Goal: Find specific page/section: Find specific page/section

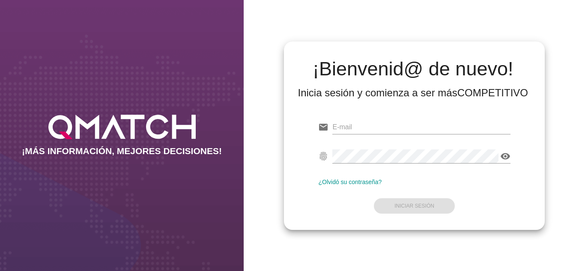
type input "[PERSON_NAME][EMAIL_ADDRESS][DOMAIN_NAME]"
click at [351, 214] on form "email oscargerman.reyrojas@cencosud.com.co fingerprint visibility ¿Olvidó su co…" at bounding box center [414, 165] width 192 height 101
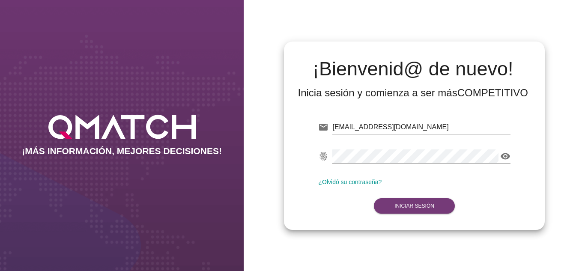
click at [399, 206] on strong "Iniciar Sesión" at bounding box center [415, 206] width 40 height 6
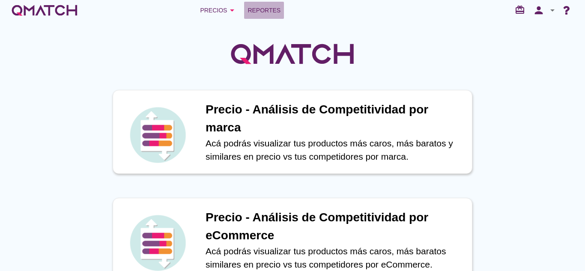
click at [282, 4] on link "Reportes" at bounding box center [264, 10] width 40 height 17
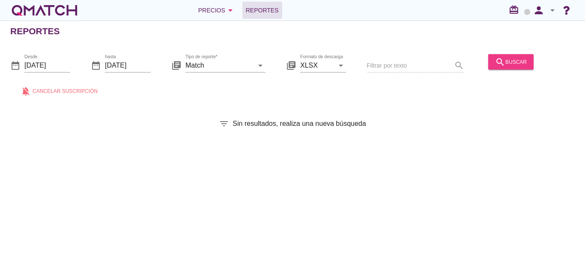
click at [504, 60] on div "search buscar" at bounding box center [511, 62] width 32 height 10
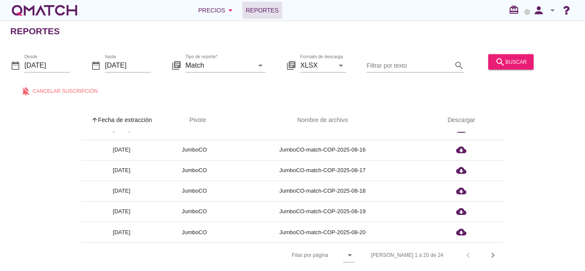
scroll to position [3, 0]
click at [355, 252] on icon "arrow_drop_down" at bounding box center [350, 255] width 10 height 10
click at [385, 256] on div "All" at bounding box center [384, 256] width 18 height 10
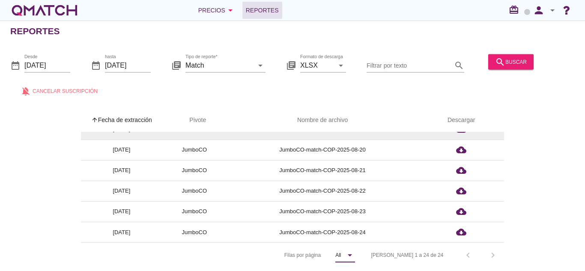
scroll to position [384, 0]
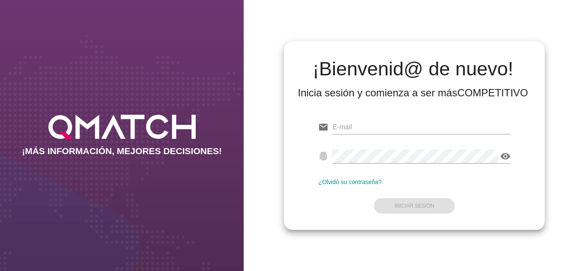
type input "[PERSON_NAME][EMAIL_ADDRESS][DOMAIN_NAME]"
click at [351, 206] on form "email oscargerman.reyrojas@cencosud.com.co fingerprint visibility ¿Olvidó su co…" at bounding box center [414, 165] width 192 height 101
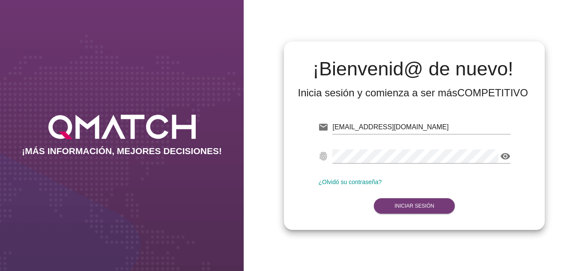
click at [408, 209] on button "Iniciar Sesión" at bounding box center [414, 205] width 81 height 15
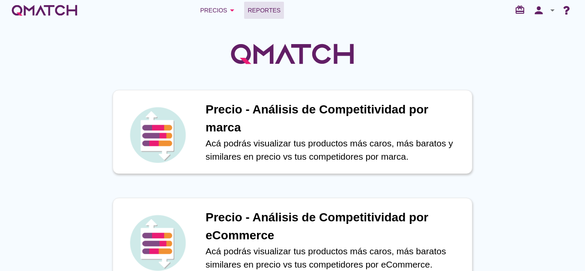
click at [276, 15] on link "Reportes" at bounding box center [264, 10] width 40 height 17
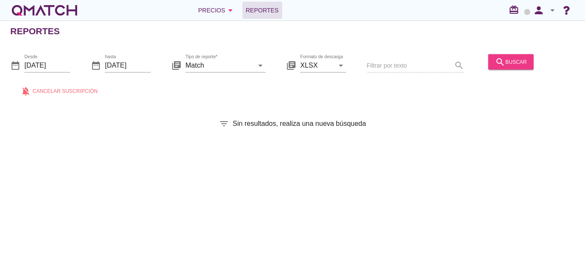
click at [501, 61] on icon "search" at bounding box center [500, 62] width 10 height 10
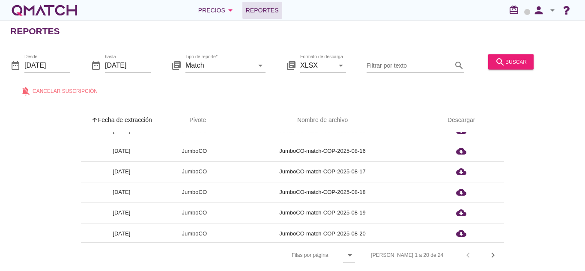
scroll to position [301, 0]
click at [490, 247] on div "Filas 1 a 20 de 24 chevron_left chevron_right" at bounding box center [433, 255] width 144 height 21
click at [491, 250] on icon "chevron_right" at bounding box center [493, 255] width 10 height 10
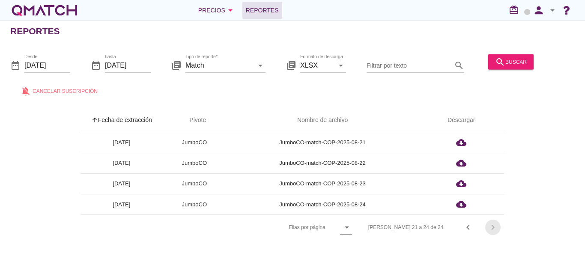
scroll to position [0, 0]
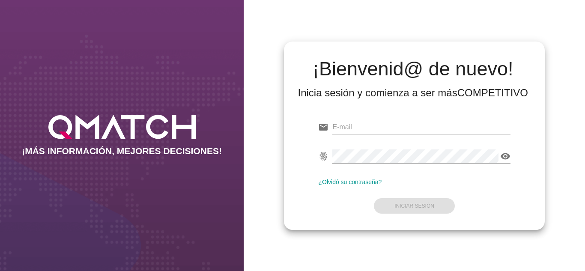
type input "[PERSON_NAME][EMAIL_ADDRESS][DOMAIN_NAME]"
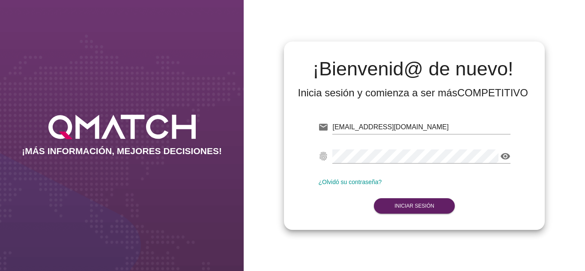
click at [391, 195] on form "email oscargerman.reyrojas@cencosud.com.co Correo no válido fingerprint visibil…" at bounding box center [414, 165] width 192 height 101
click at [406, 201] on button "Iniciar Sesión" at bounding box center [414, 205] width 81 height 15
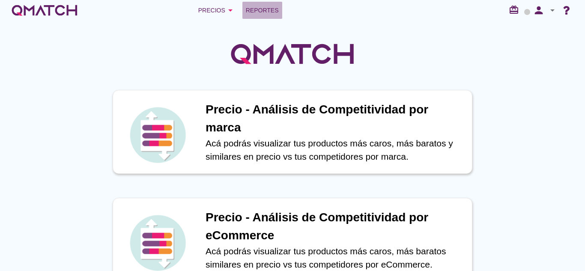
click at [277, 6] on span "Reportes" at bounding box center [262, 10] width 33 height 10
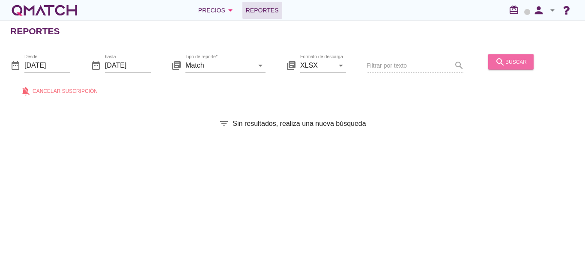
click at [498, 63] on icon "search" at bounding box center [500, 62] width 10 height 10
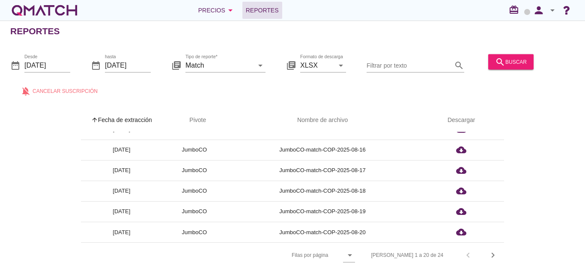
scroll to position [3, 0]
click at [493, 256] on button "chevron_right" at bounding box center [493, 255] width 15 height 15
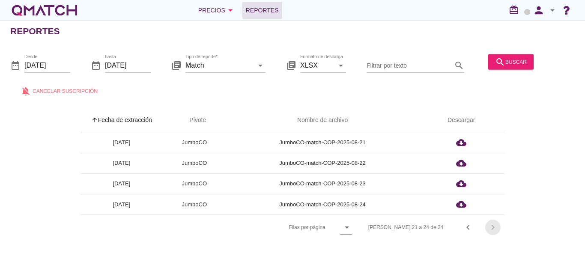
scroll to position [0, 0]
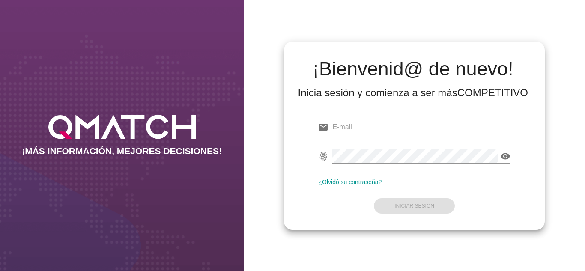
type input "[PERSON_NAME][EMAIL_ADDRESS][DOMAIN_NAME]"
click at [302, 5] on div "¡Bienvenid@ de nuevo! Inicia sesión y comienza a ser más COMPETITIVO email [PER…" at bounding box center [415, 135] width 342 height 271
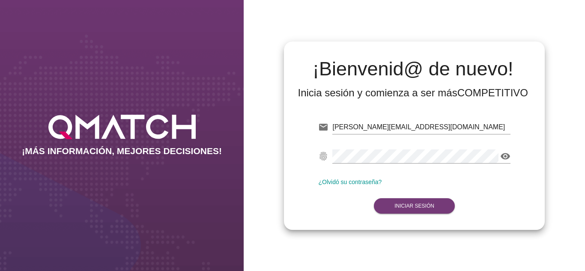
click at [411, 213] on button "Iniciar Sesión" at bounding box center [414, 205] width 81 height 15
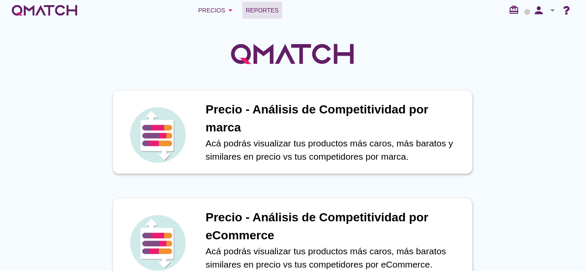
click at [279, 12] on link "Reportes" at bounding box center [263, 10] width 40 height 17
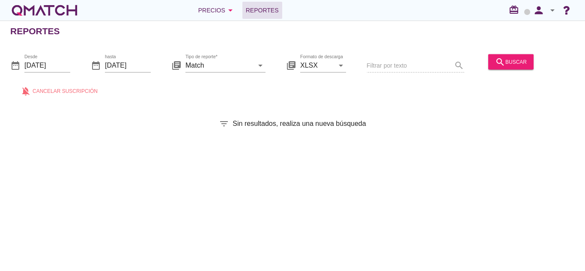
click at [498, 71] on div "search buscar" at bounding box center [511, 65] width 52 height 29
click at [498, 69] on div "search buscar" at bounding box center [511, 65] width 52 height 29
click at [498, 67] on button "search buscar" at bounding box center [511, 61] width 45 height 15
click at [363, 160] on div "Reportes date_range Desde 2025-08-01 date_range hasta 2025-08-25 library_books …" at bounding box center [292, 146] width 585 height 251
click at [494, 69] on button "search buscar" at bounding box center [511, 61] width 45 height 15
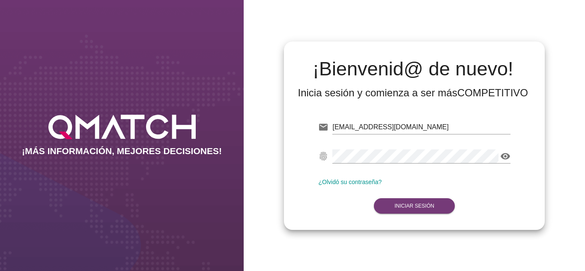
click at [420, 204] on strong "Iniciar Sesión" at bounding box center [415, 206] width 40 height 6
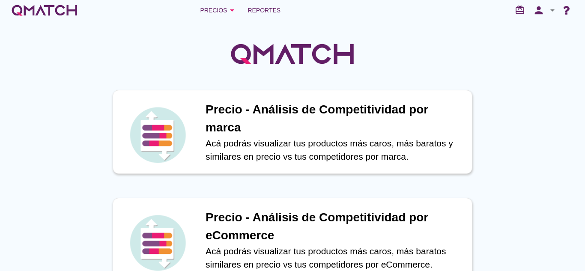
click at [262, 24] on div at bounding box center [292, 49] width 585 height 57
click at [263, 14] on span "Reportes" at bounding box center [264, 10] width 33 height 10
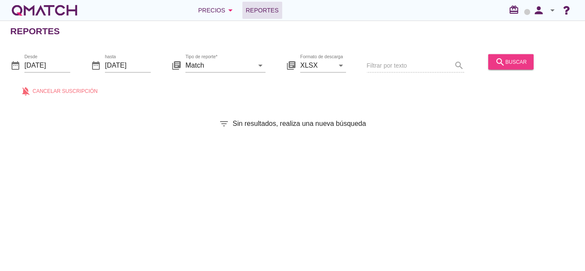
click at [489, 61] on button "search buscar" at bounding box center [511, 61] width 45 height 15
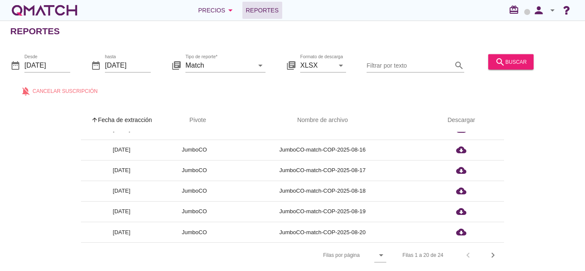
scroll to position [3, 0]
click at [505, 250] on div "arrow_upward Fecha de extracción arrow_upward Pivote Nombre de archivo Descarga…" at bounding box center [292, 187] width 565 height 159
click at [504, 251] on div "[PERSON_NAME] 1 a 20 de 24 chevron_left chevron_right" at bounding box center [449, 255] width 112 height 21
click at [501, 251] on div "chevron_right" at bounding box center [493, 255] width 15 height 10
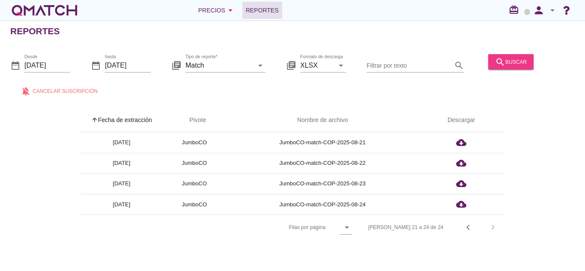
click at [500, 58] on icon "search" at bounding box center [500, 62] width 10 height 10
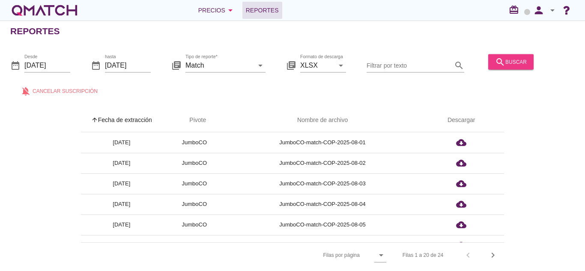
click at [499, 64] on icon "search" at bounding box center [500, 62] width 10 height 10
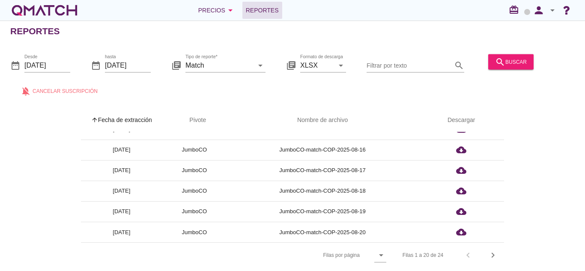
scroll to position [3, 0]
click at [495, 256] on icon "chevron_right" at bounding box center [493, 255] width 10 height 10
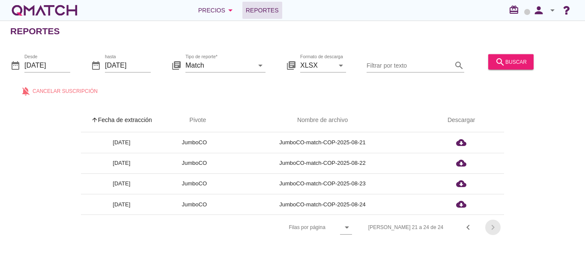
scroll to position [0, 0]
click at [492, 69] on button "search buscar" at bounding box center [511, 61] width 45 height 15
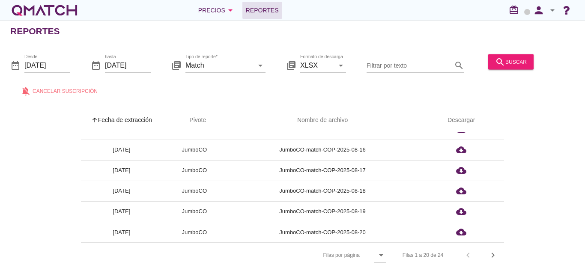
scroll to position [3, 0]
click at [497, 252] on icon "chevron_right" at bounding box center [493, 255] width 10 height 10
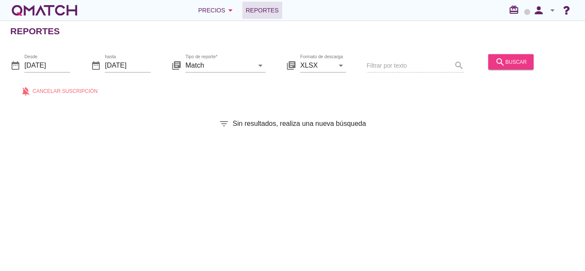
click at [511, 60] on div "search buscar" at bounding box center [511, 62] width 32 height 10
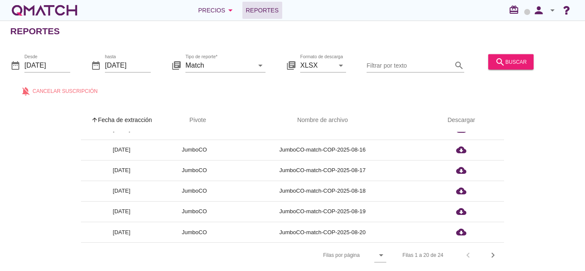
scroll to position [3, 0]
click at [489, 257] on icon "chevron_right" at bounding box center [493, 255] width 10 height 10
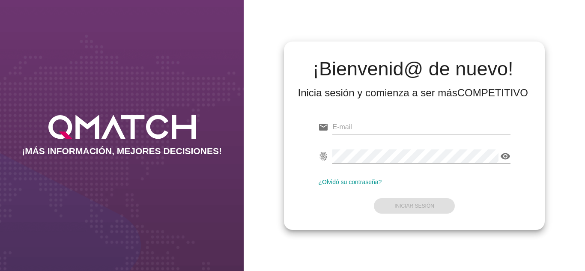
type input "[EMAIL_ADDRESS][DOMAIN_NAME]"
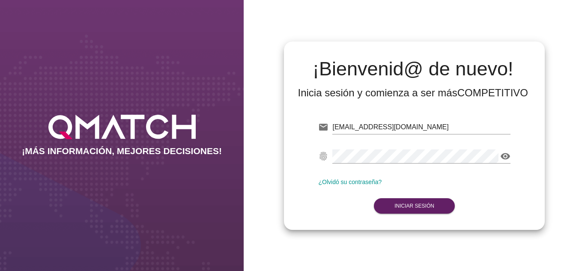
click at [294, 108] on div "email oscargerman.reyrojas@cencosud.com.co Correo no válido fingerprint visibil…" at bounding box center [414, 165] width 247 height 117
click at [399, 204] on strong "Iniciar Sesión" at bounding box center [415, 206] width 40 height 6
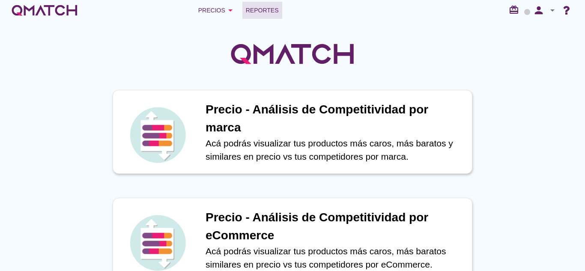
click at [281, 17] on link "Reportes" at bounding box center [263, 10] width 40 height 17
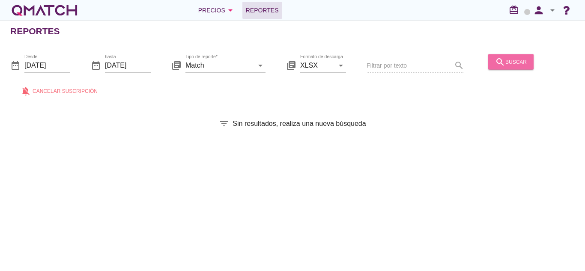
click at [509, 54] on button "search buscar" at bounding box center [511, 61] width 45 height 15
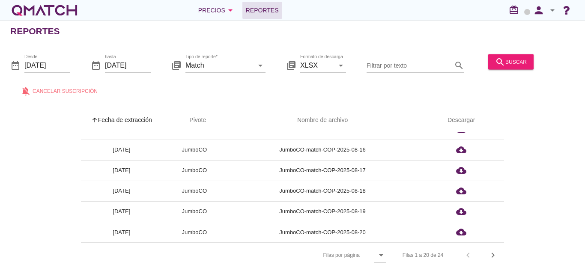
scroll to position [3, 0]
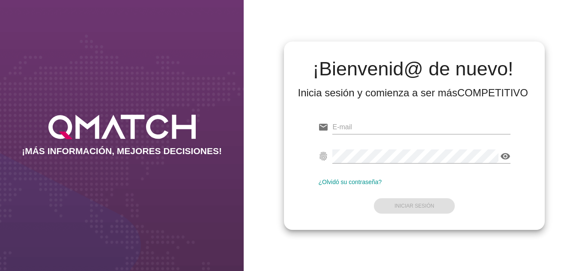
type input "[EMAIL_ADDRESS][DOMAIN_NAME]"
click at [324, 204] on form "email [EMAIL_ADDRESS][DOMAIN_NAME] fingerprint visibility ¿Olvidó su contraseña…" at bounding box center [414, 165] width 192 height 101
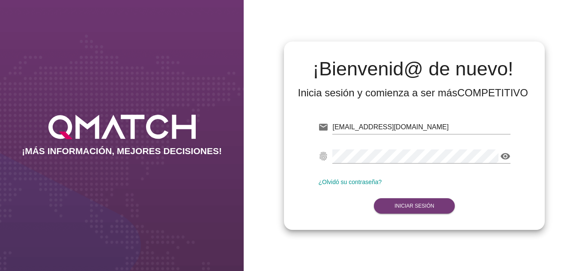
click at [418, 207] on strong "Iniciar Sesión" at bounding box center [415, 206] width 40 height 6
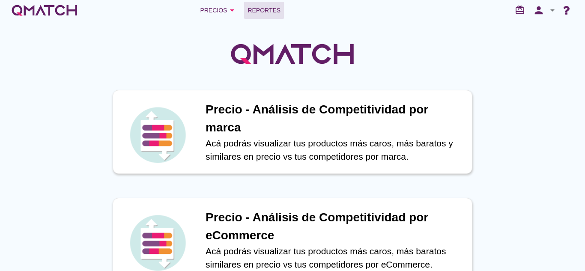
click at [271, 15] on link "Reportes" at bounding box center [264, 10] width 40 height 17
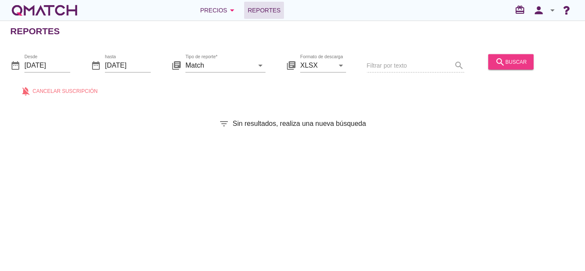
click at [512, 62] on div "search buscar" at bounding box center [511, 62] width 32 height 10
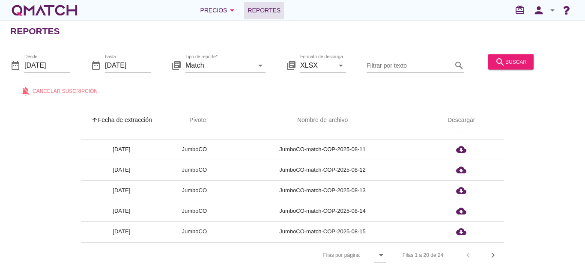
scroll to position [301, 0]
click at [486, 250] on div "[PERSON_NAME] 1 a 20 de 24 chevron_left chevron_right" at bounding box center [449, 255] width 112 height 21
click at [490, 254] on icon "chevron_right" at bounding box center [493, 255] width 10 height 10
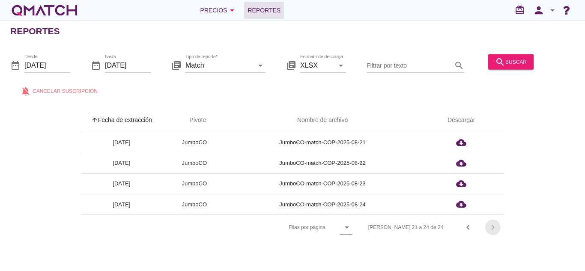
scroll to position [0, 0]
